Goal: Transaction & Acquisition: Subscribe to service/newsletter

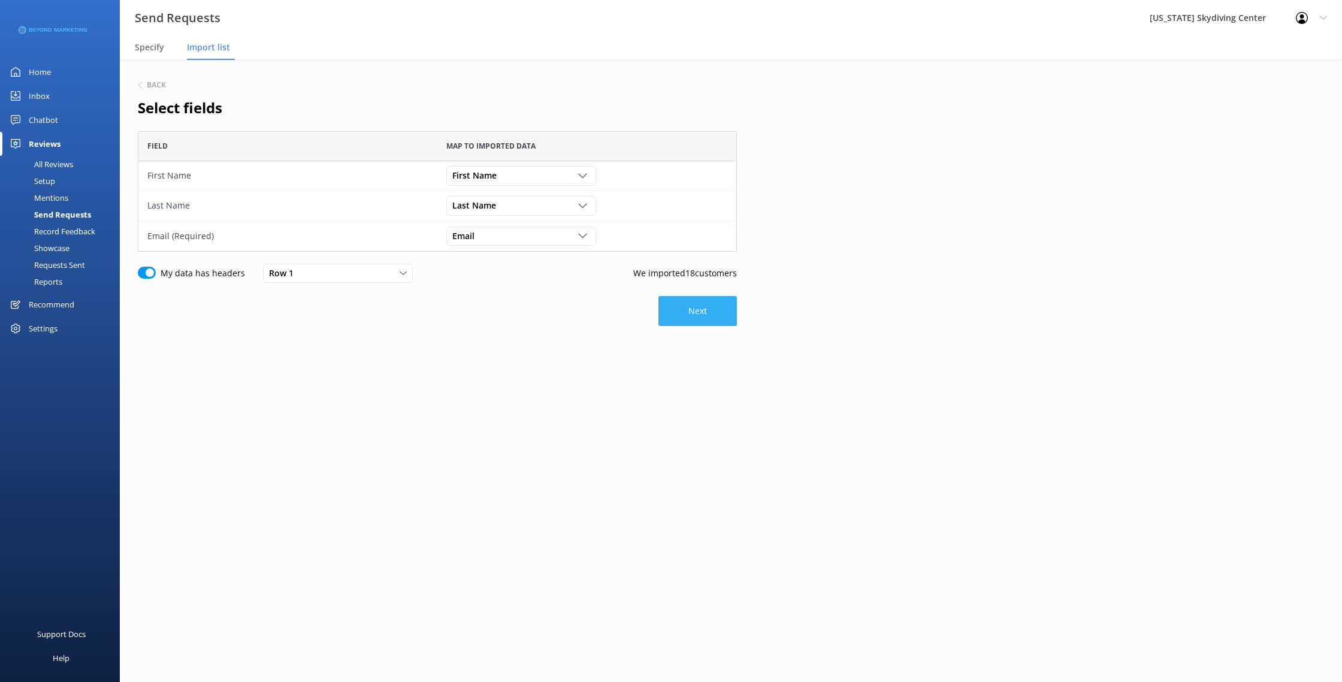
scroll to position [120, 599]
click at [713, 322] on button "Next" at bounding box center [697, 311] width 78 height 30
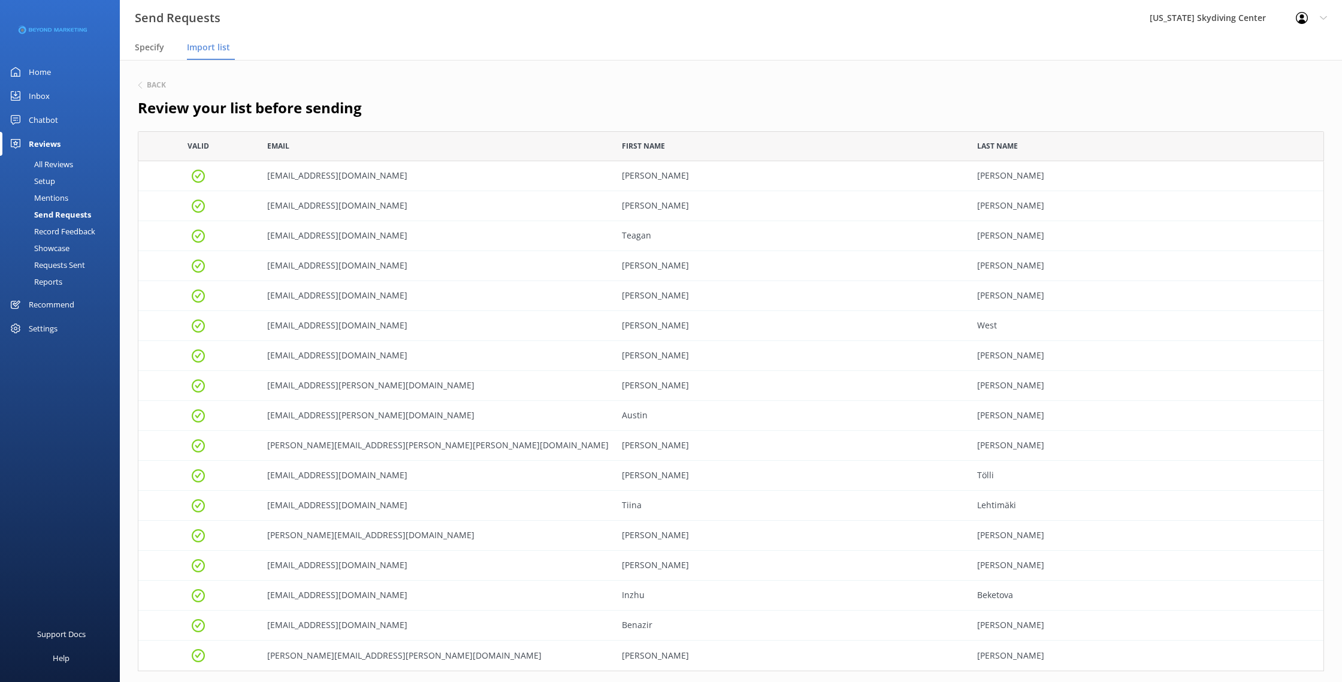
scroll to position [121, 0]
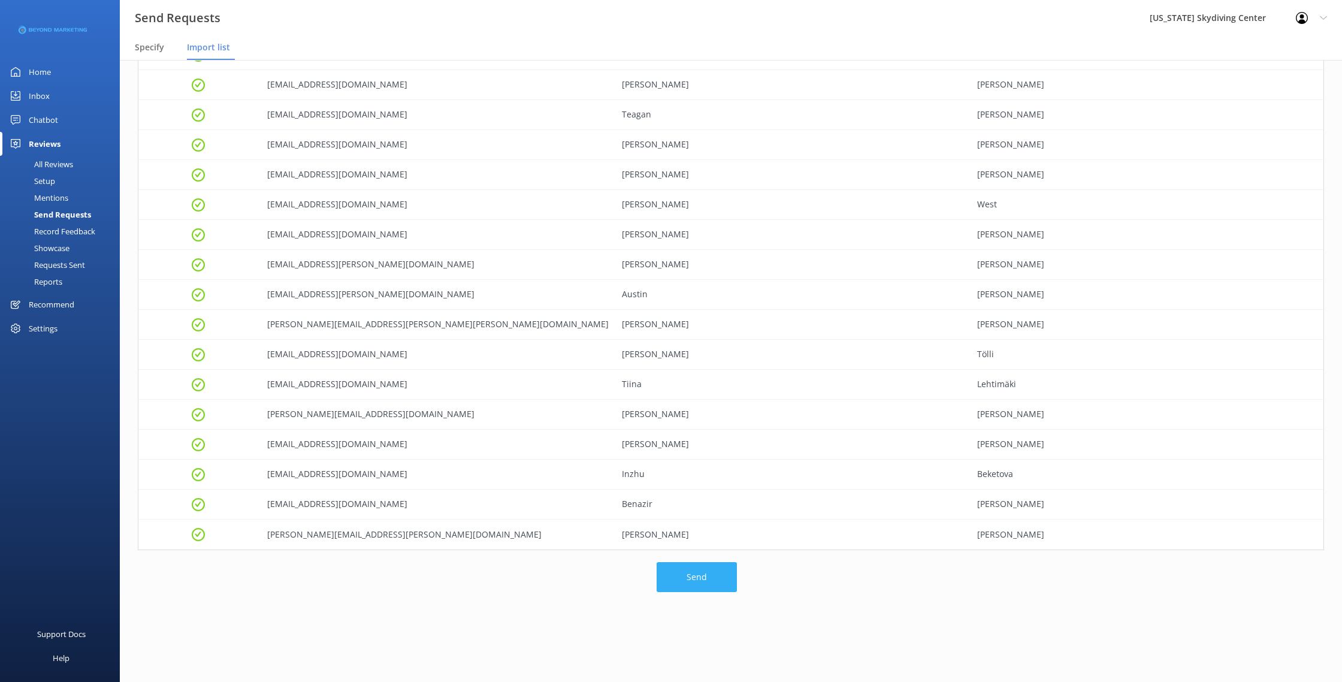
click at [686, 580] on button "Send" at bounding box center [697, 577] width 80 height 30
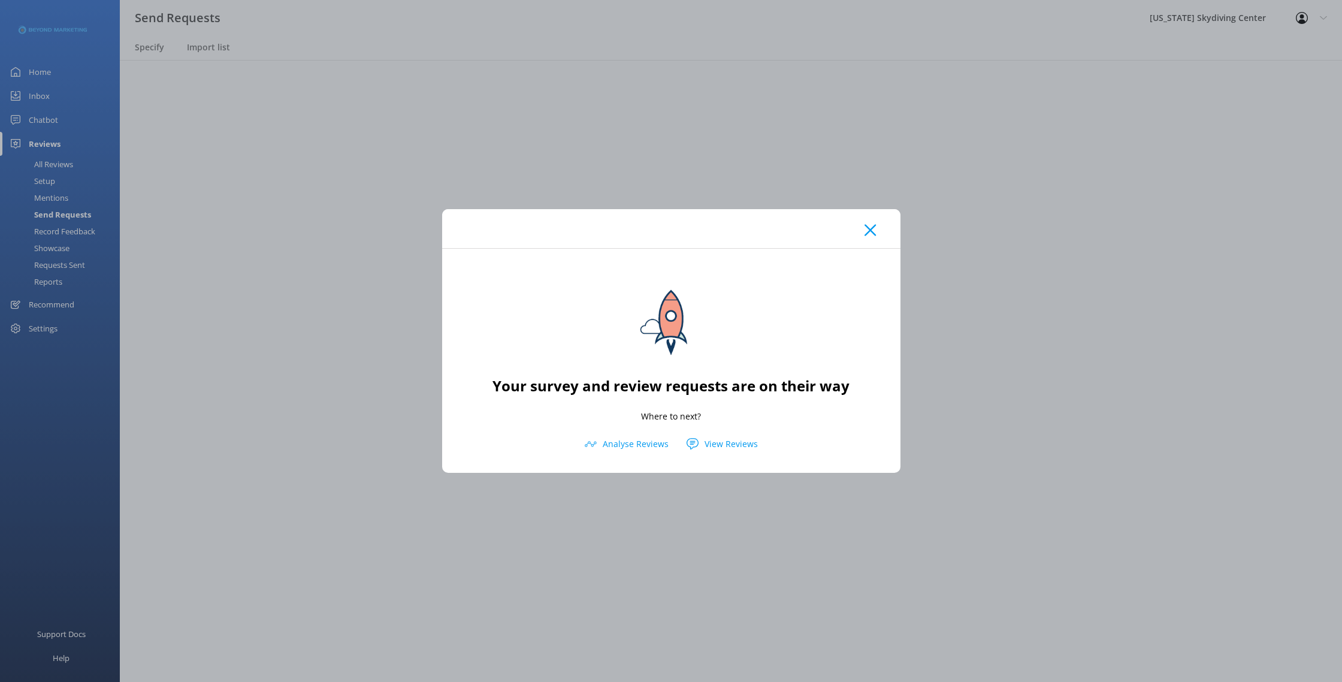
click at [872, 229] on use at bounding box center [869, 230] width 11 height 11
